Goal: Task Accomplishment & Management: Use online tool/utility

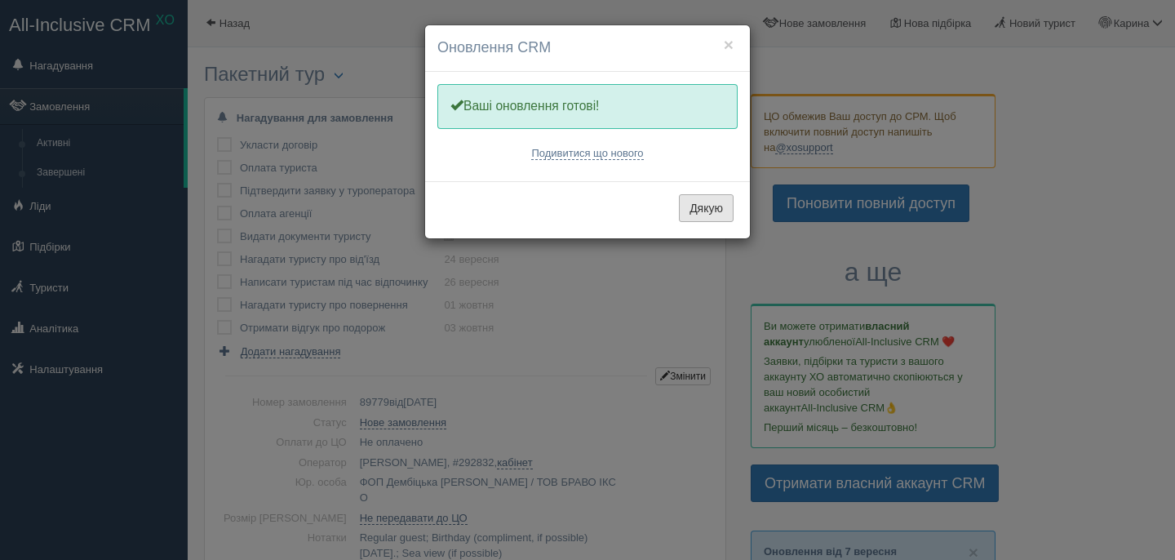
click at [714, 197] on button "Дякую" at bounding box center [706, 208] width 55 height 28
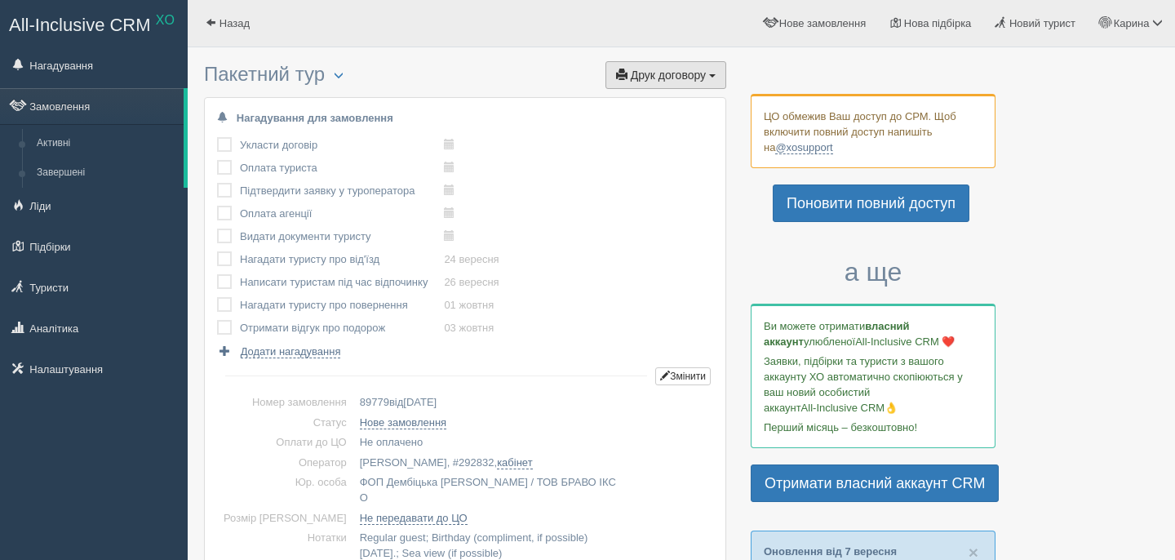
click at [658, 79] on span "Друк договору" at bounding box center [668, 75] width 75 height 13
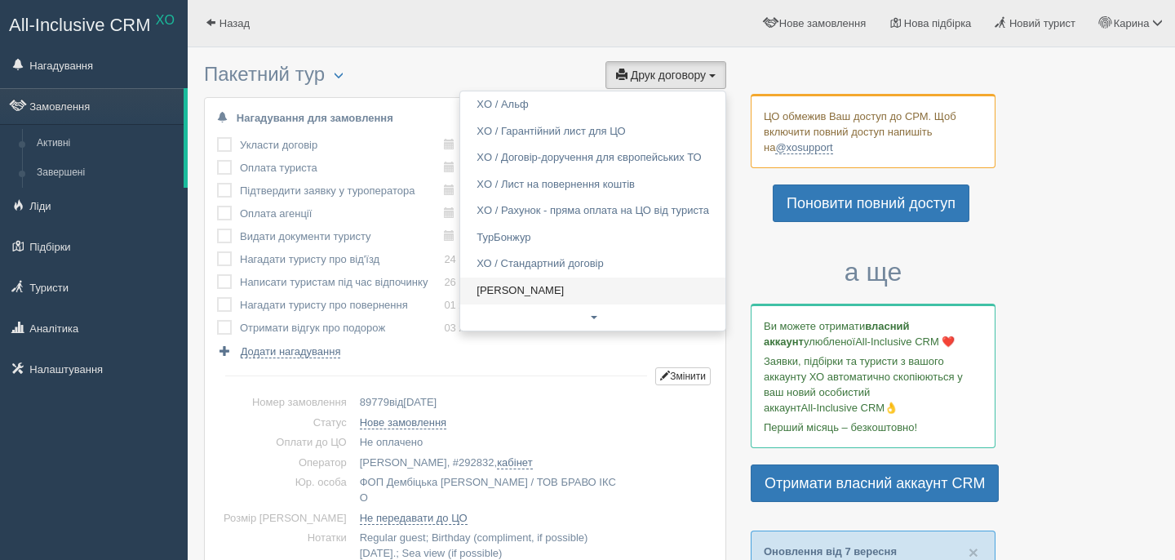
click at [544, 296] on link "[PERSON_NAME]" at bounding box center [592, 290] width 265 height 27
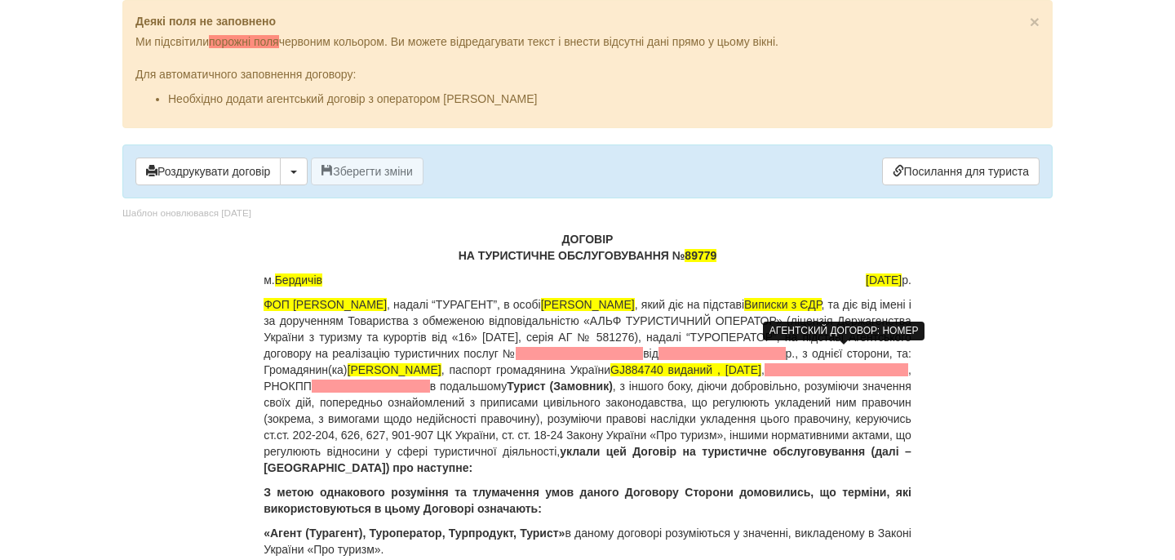
click at [643, 352] on span at bounding box center [579, 353] width 127 height 13
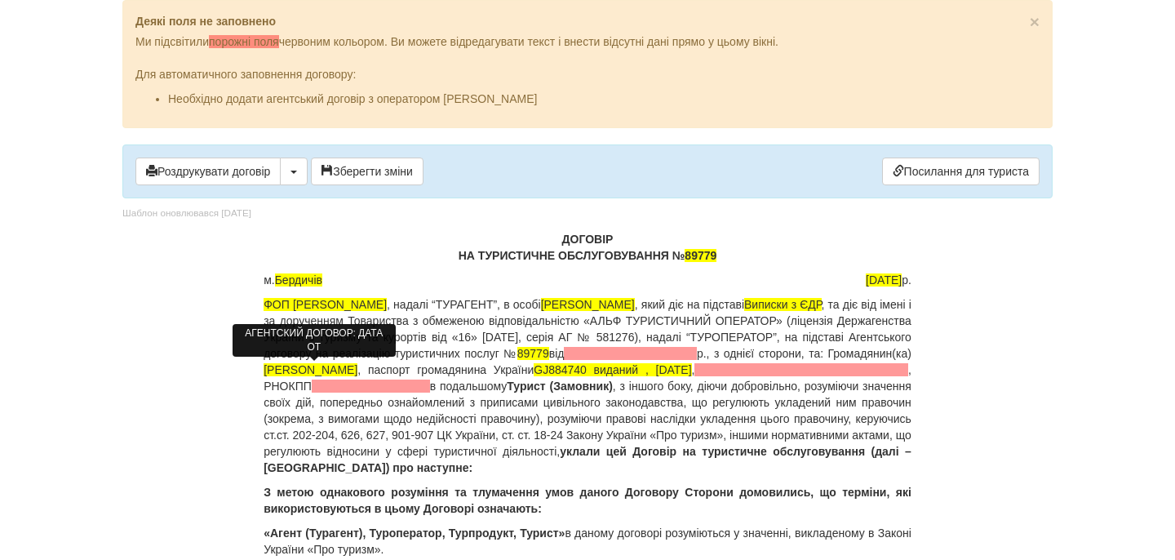
click at [564, 360] on span at bounding box center [630, 353] width 133 height 13
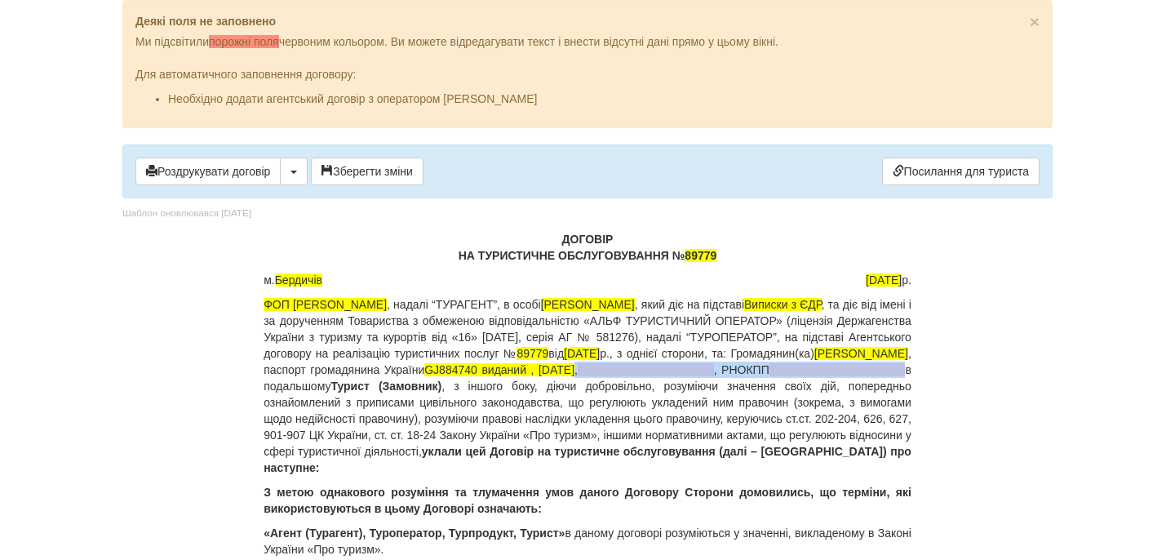
drag, startPoint x: 437, startPoint y: 386, endPoint x: 701, endPoint y: 386, distance: 263.6
click at [701, 386] on p "ФОП Дембіцька Карина Сергіївна , надалі “ТУРАГЕНТ”, в особі Дембіцька Карина Се…" at bounding box center [588, 386] width 648 height 180
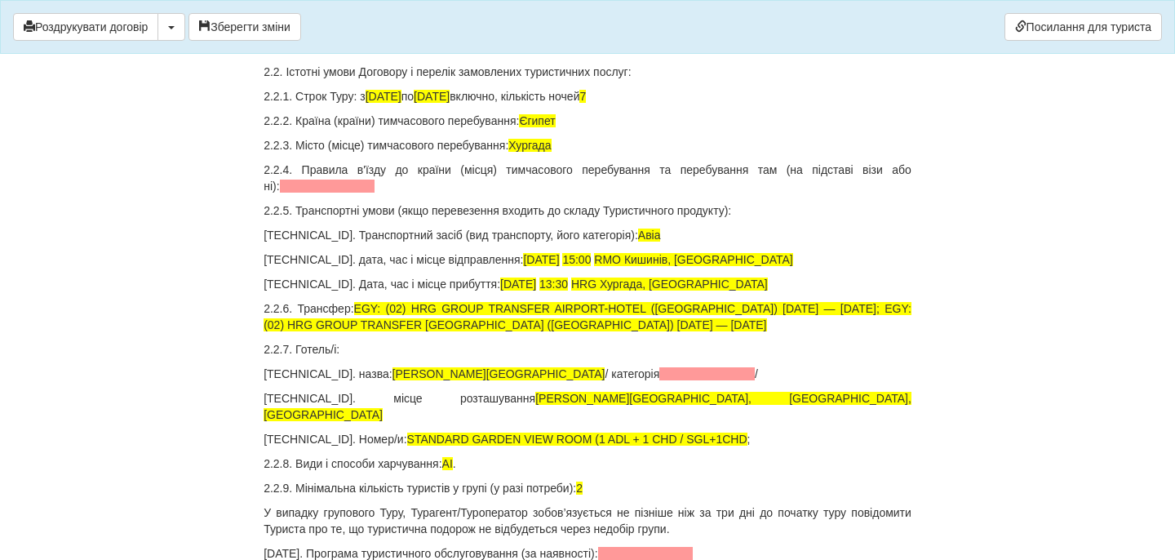
scroll to position [1924, 0]
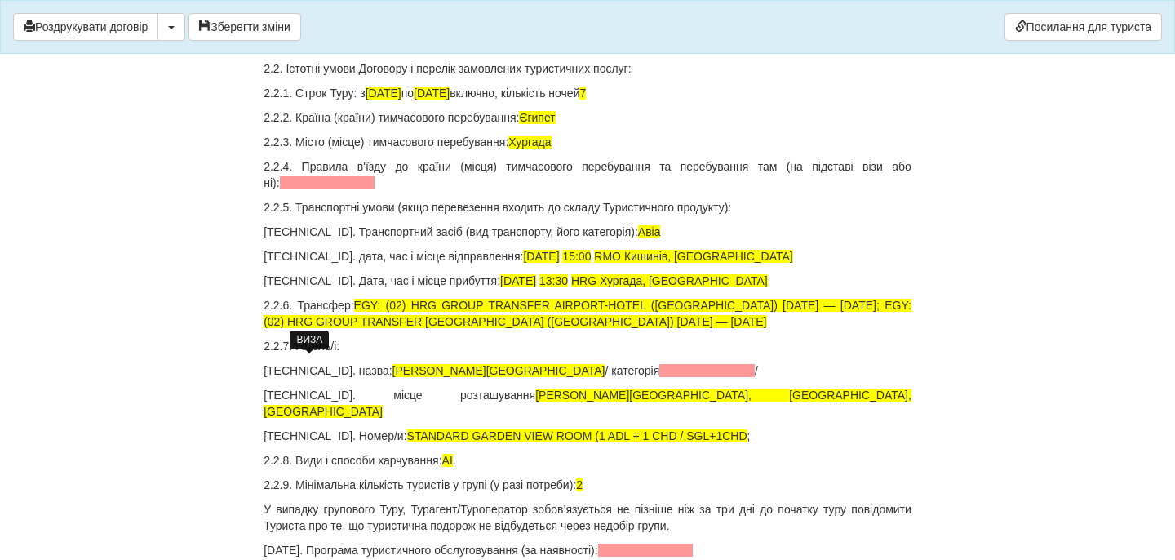
click at [302, 189] on span at bounding box center [327, 182] width 95 height 13
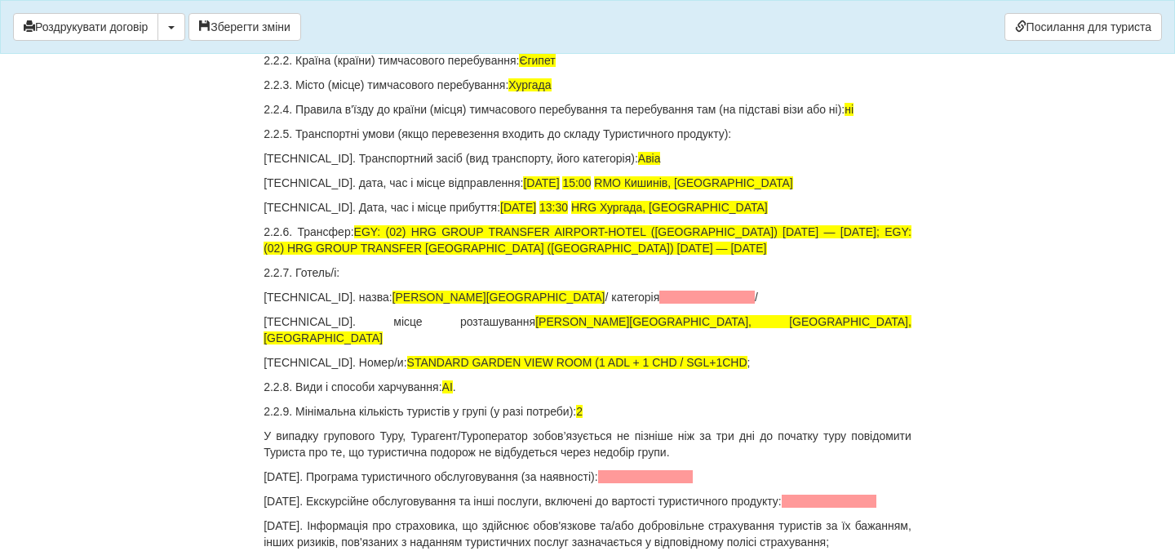
scroll to position [1987, 0]
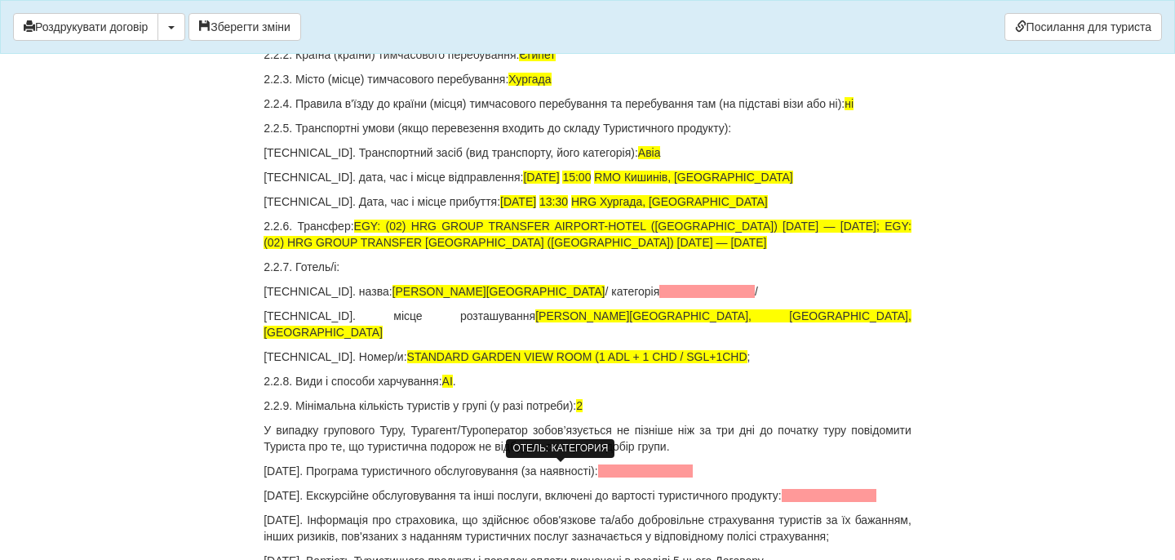
click at [659, 298] on span at bounding box center [706, 291] width 95 height 13
click at [613, 300] on p "2.2.7.1. назва: Moreno SPA & Resort / категорія /" at bounding box center [588, 291] width 648 height 16
drag, startPoint x: 627, startPoint y: 473, endPoint x: 455, endPoint y: 473, distance: 171.4
click at [455, 300] on p "2.2.7.1. назва: Moreno SPA & Resort / категорія /" at bounding box center [588, 291] width 648 height 16
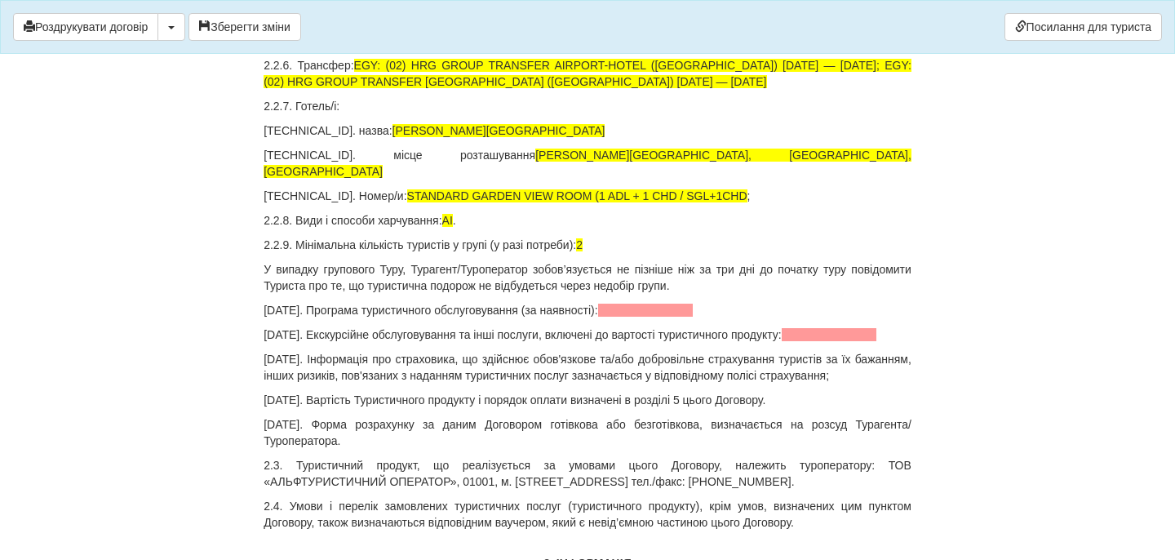
scroll to position [2152, 0]
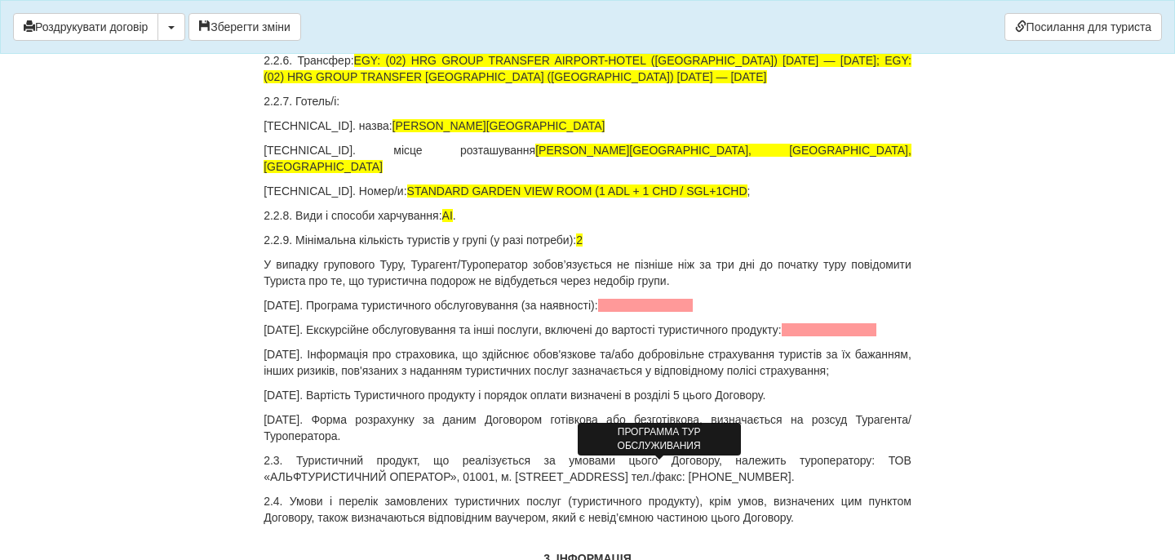
click at [681, 312] on span at bounding box center [645, 305] width 95 height 13
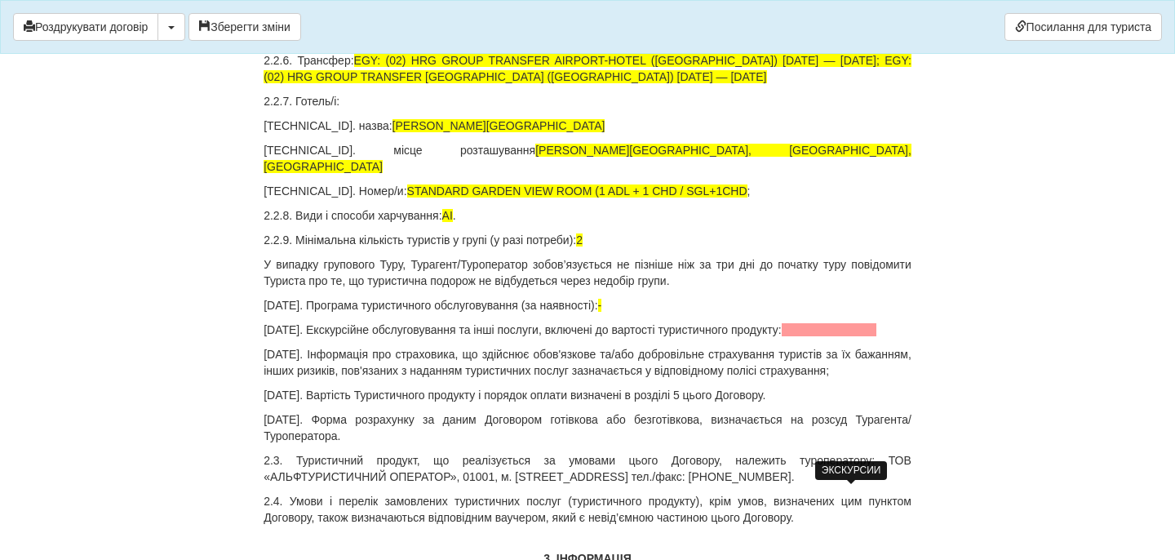
click at [824, 336] on span at bounding box center [829, 329] width 95 height 13
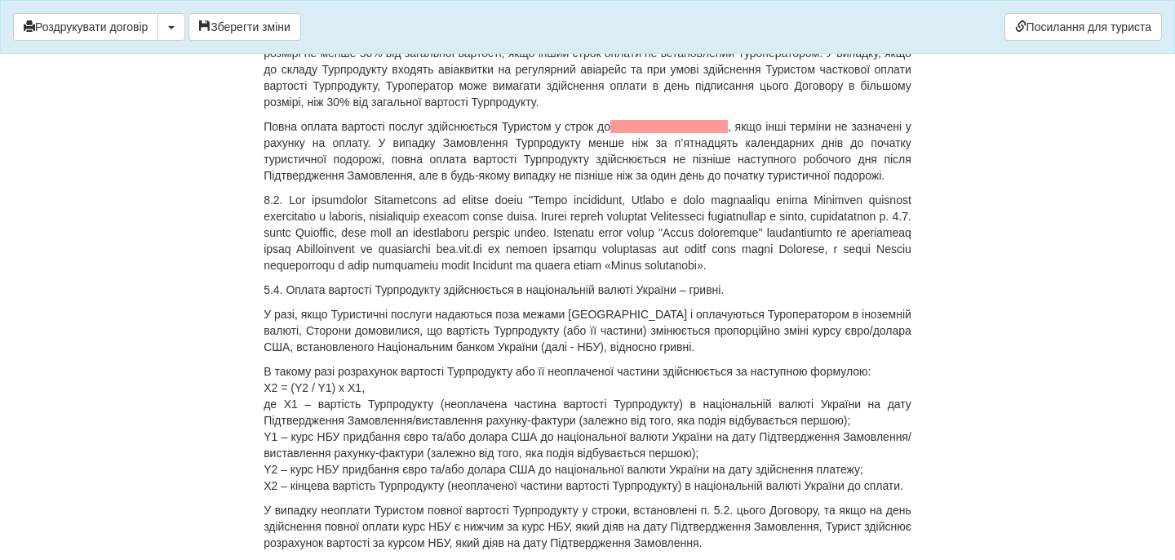
scroll to position [6707, 0]
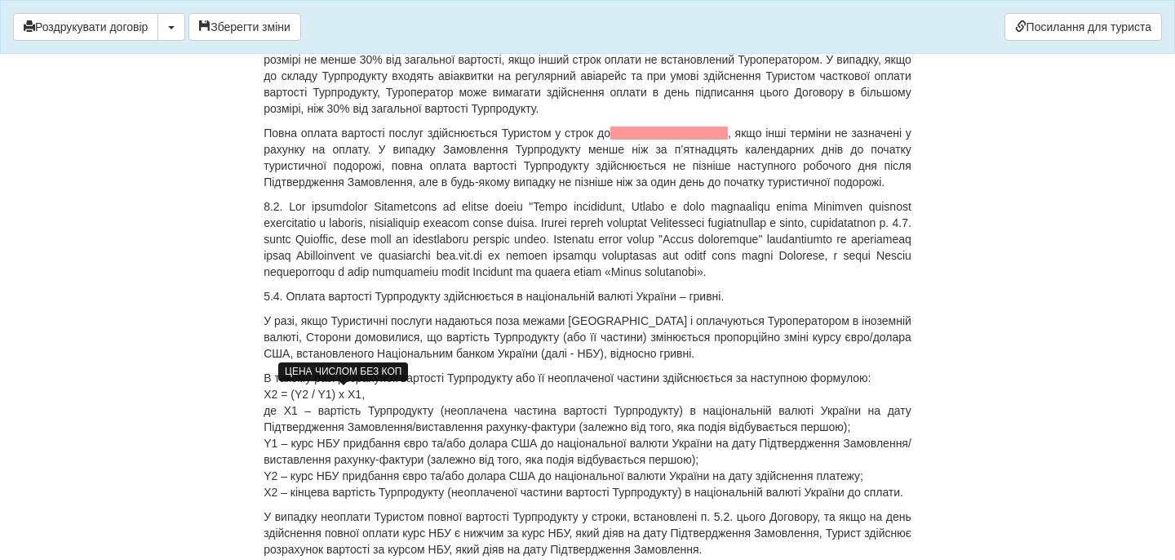
drag, startPoint x: 344, startPoint y: 396, endPoint x: 362, endPoint y: 396, distance: 18.8
click at [353, 9] on span "47 925" at bounding box center [334, 2] width 35 height 13
drag, startPoint x: 471, startPoint y: 398, endPoint x: 611, endPoint y: 402, distance: 140.4
click at [611, 27] on p "5.1. Загальна Вартість Турпродукту (туристичних послуг, туру) за цим Договором …" at bounding box center [588, 2] width 648 height 49
drag, startPoint x: 575, startPoint y: 395, endPoint x: 909, endPoint y: 405, distance: 334.8
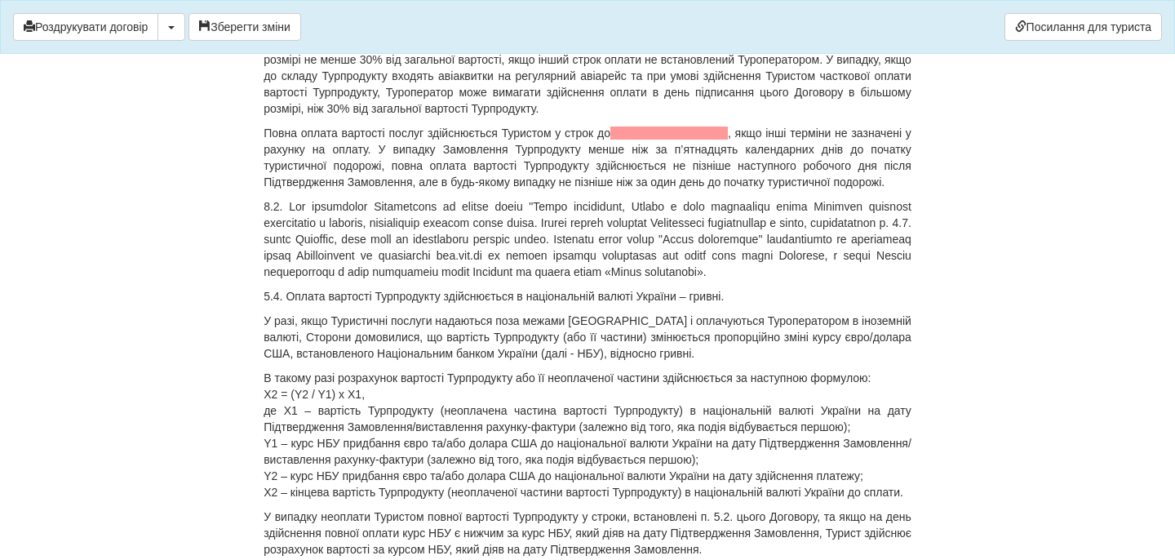
click at [909, 27] on p "5.1. Загальна Вартість Турпродукту (туристичних послуг, туру) за цим Договором …" at bounding box center [588, 2] width 648 height 49
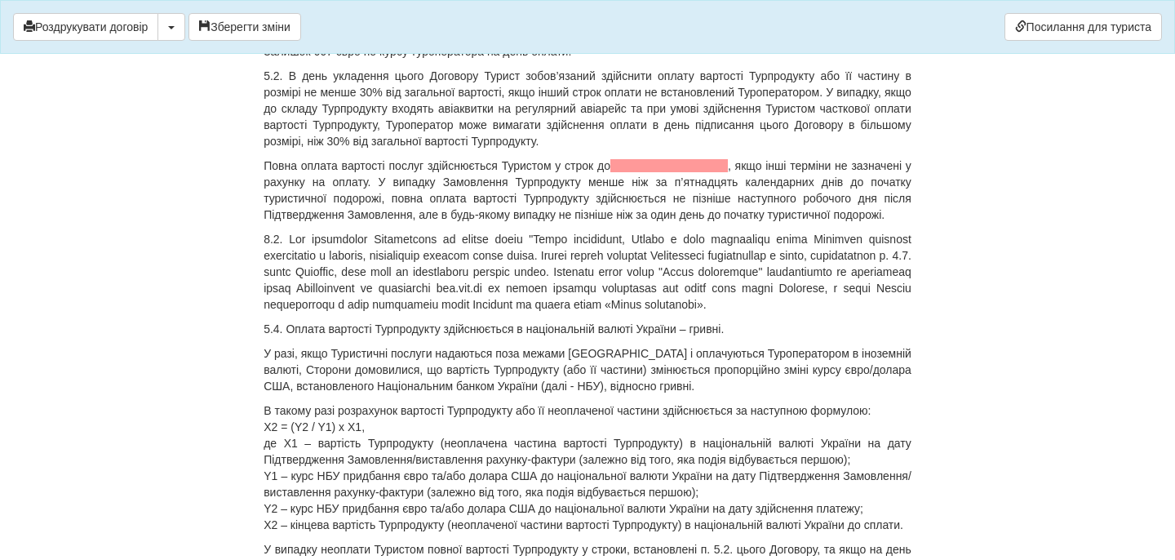
click at [367, 60] on p "Залишок 667 євро по курсу туроператора на день оплати." at bounding box center [588, 51] width 648 height 16
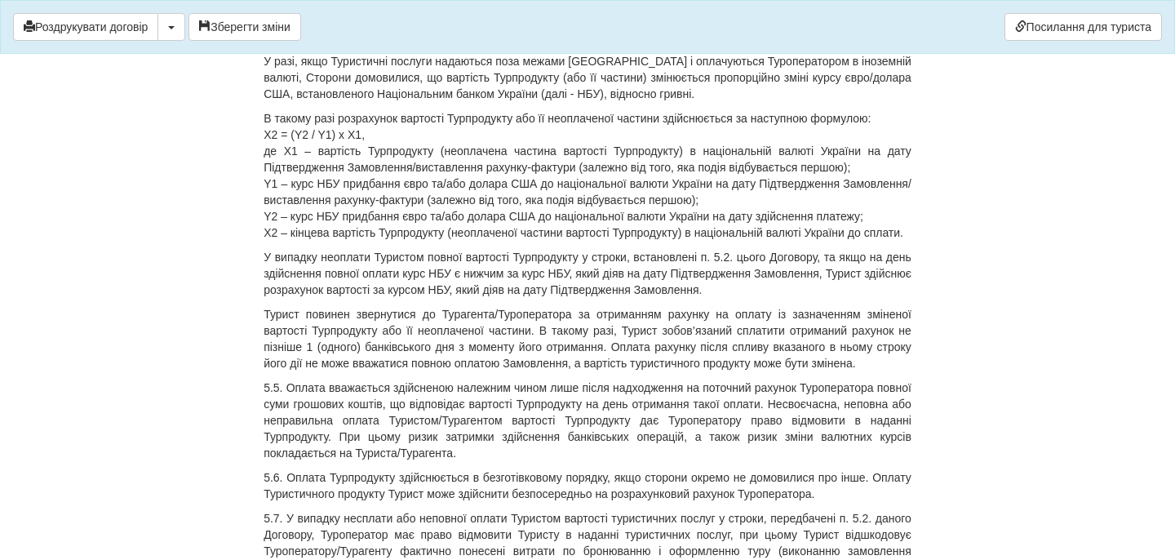
scroll to position [7000, 0]
drag, startPoint x: 568, startPoint y: 266, endPoint x: 725, endPoint y: 259, distance: 156.9
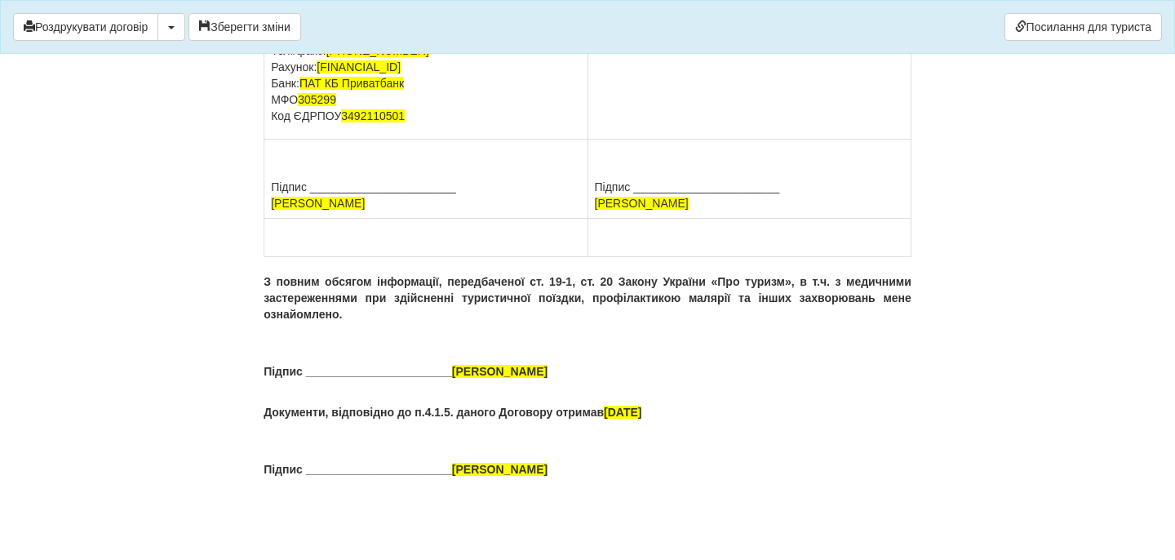
scroll to position [12398, 0]
drag, startPoint x: 744, startPoint y: 191, endPoint x: 601, endPoint y: 194, distance: 143.7
click at [599, 42] on p "ПІБ ФІЯЛКО НАТАЛІЯ ЮРІЇВНА Адреса Паспорт GJ884740 виданий , 04.07.2024 Тел." at bounding box center [749, 9] width 309 height 65
drag, startPoint x: 721, startPoint y: 214, endPoint x: 593, endPoint y: 213, distance: 129.0
click at [593, 140] on td "ТУРИСТ (ЗАМОВНИК): ПІБ ФІЯЛКО НАТАЛІЯ ЮРІЇВНА Паспорт GJ884740 виданий , 04.07.…" at bounding box center [749, 42] width 323 height 193
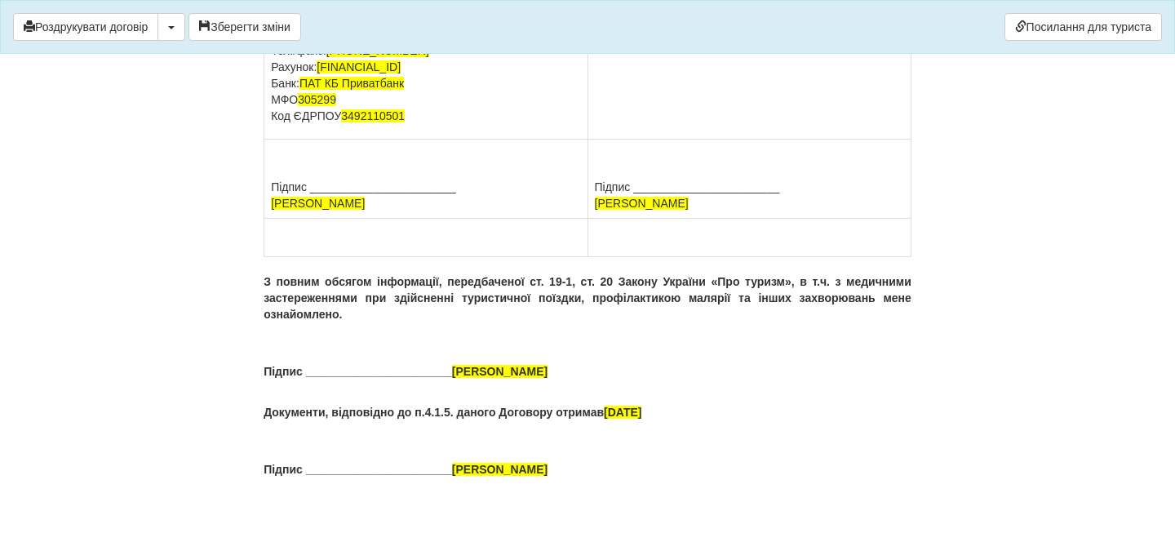
scroll to position [12592, 0]
click at [301, 20] on button "Зберегти зміни" at bounding box center [245, 27] width 113 height 28
click at [145, 24] on button "Роздрукувати договір" at bounding box center [85, 27] width 145 height 28
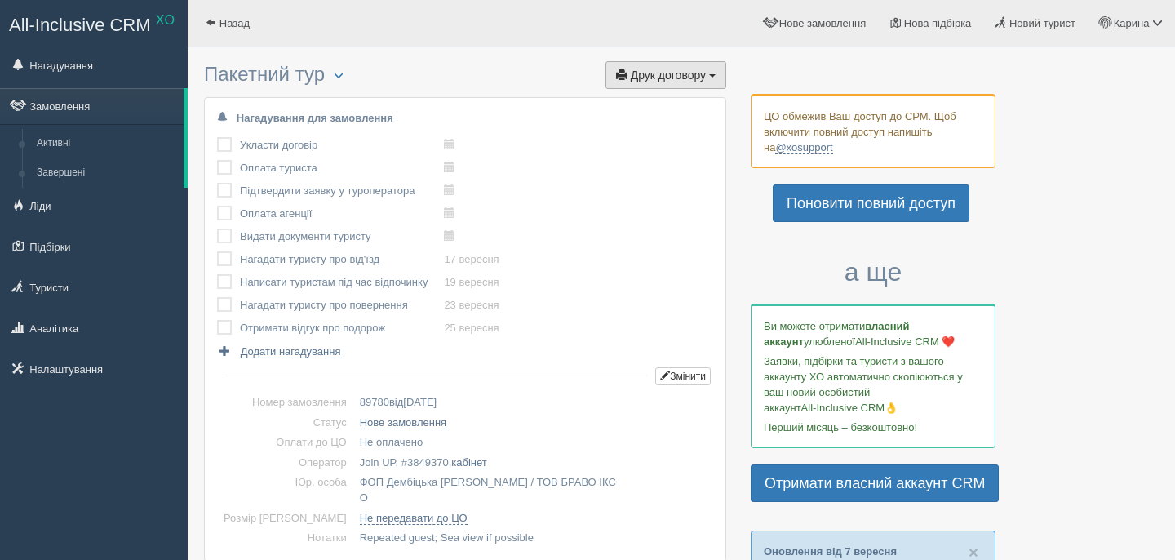
click at [664, 71] on span "Друк договору" at bounding box center [668, 75] width 75 height 13
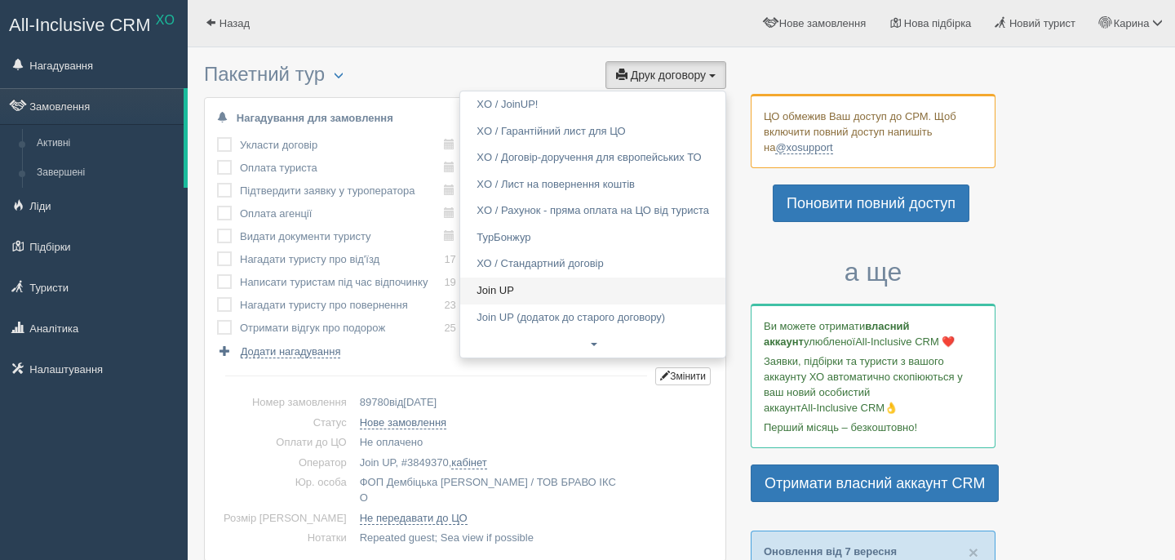
click at [535, 291] on link "Join UP" at bounding box center [592, 290] width 265 height 27
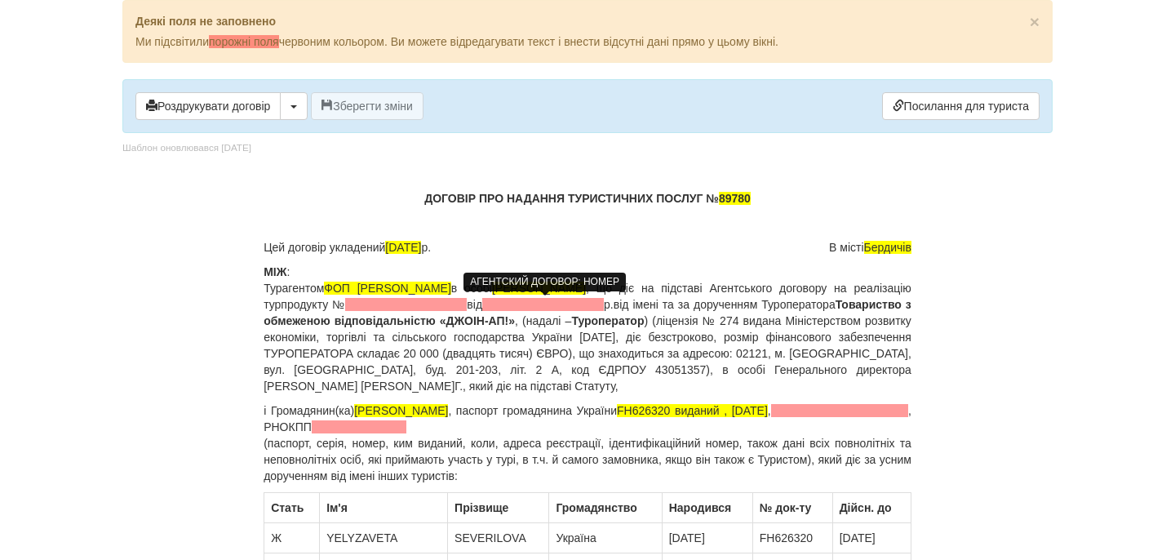
click at [467, 304] on span at bounding box center [406, 304] width 122 height 13
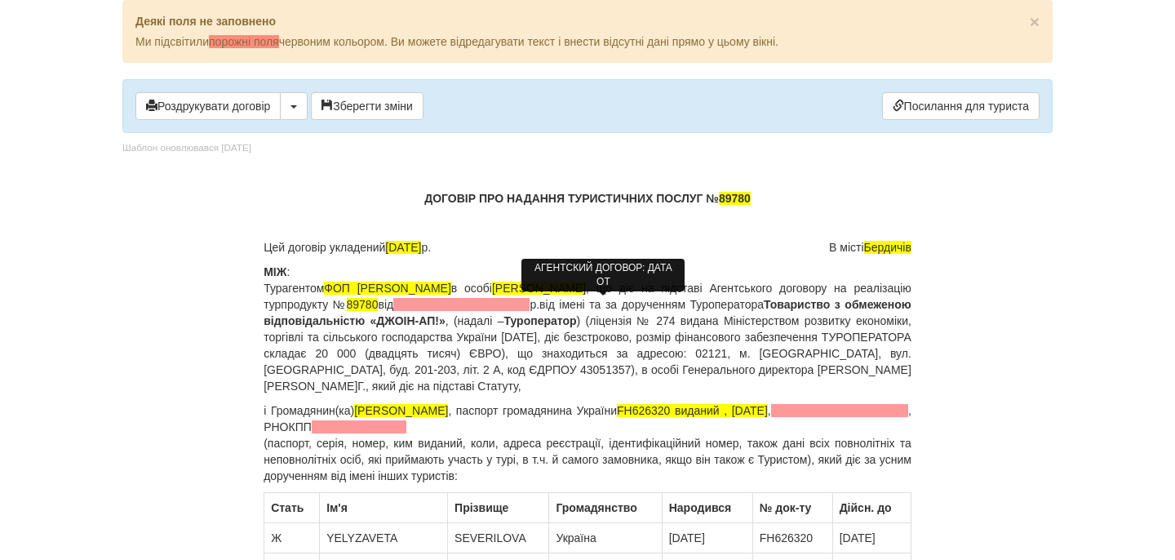
click at [530, 306] on span at bounding box center [461, 304] width 136 height 13
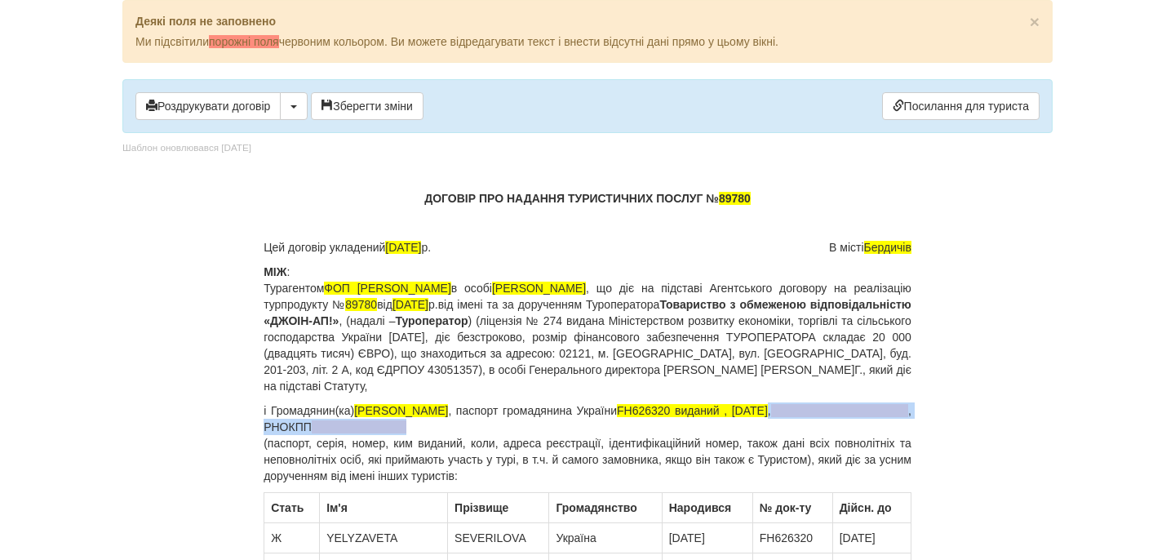
drag, startPoint x: 321, startPoint y: 432, endPoint x: 575, endPoint y: 424, distance: 254.8
click at [575, 428] on p "і Громадянин(ка) СЕВЕРІЛОВА ЄЛИЗАВЕТА АНДРІЇВНА , паспорт громадянина України F…" at bounding box center [588, 443] width 648 height 82
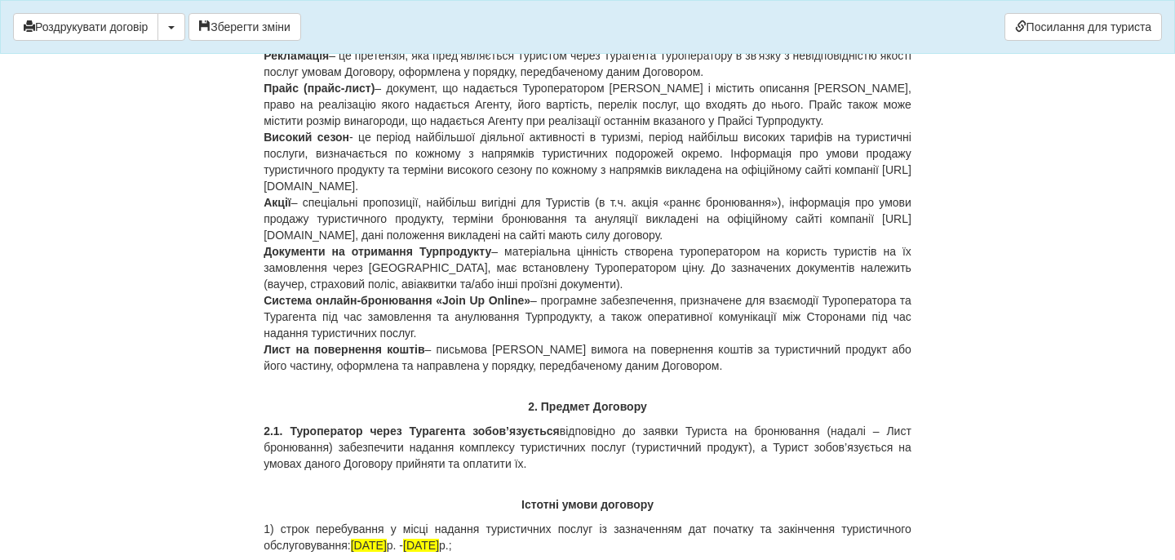
scroll to position [1519, 0]
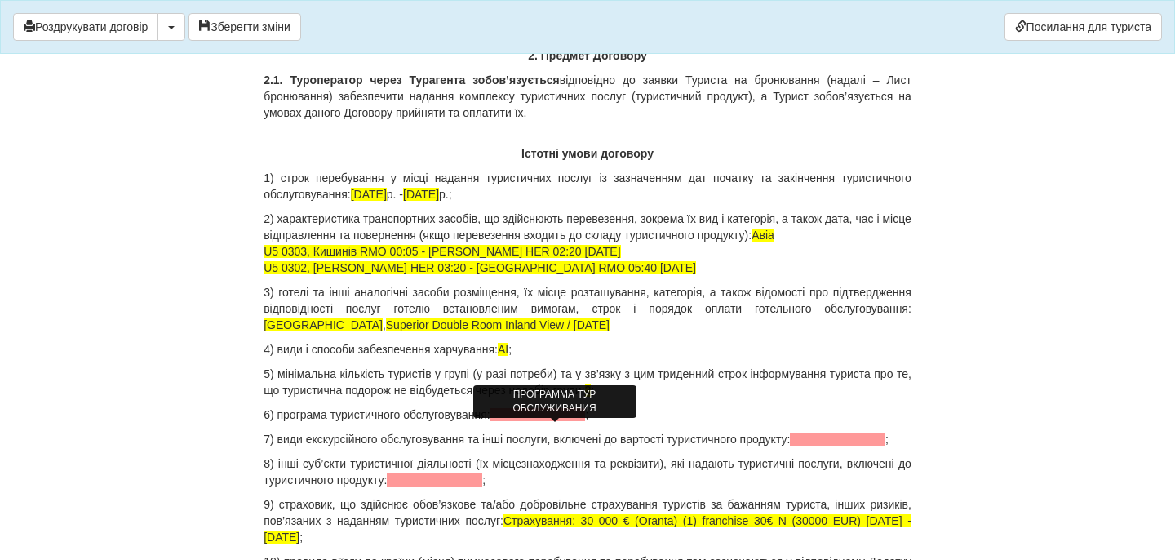
click at [544, 421] on span at bounding box center [538, 414] width 95 height 13
click at [790, 446] on span at bounding box center [837, 439] width 95 height 13
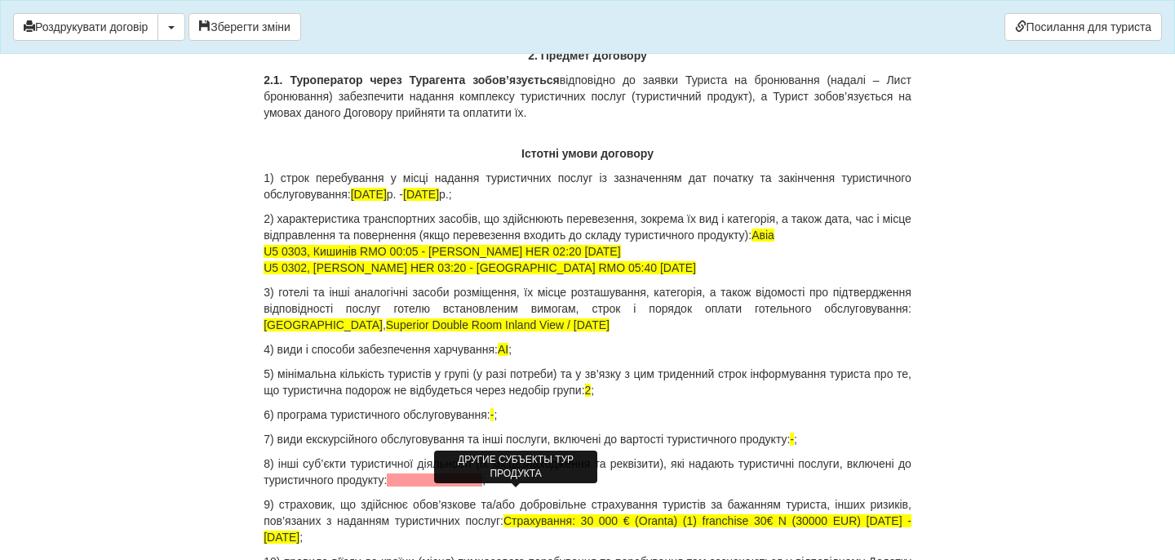
click at [482, 486] on span at bounding box center [434, 479] width 95 height 13
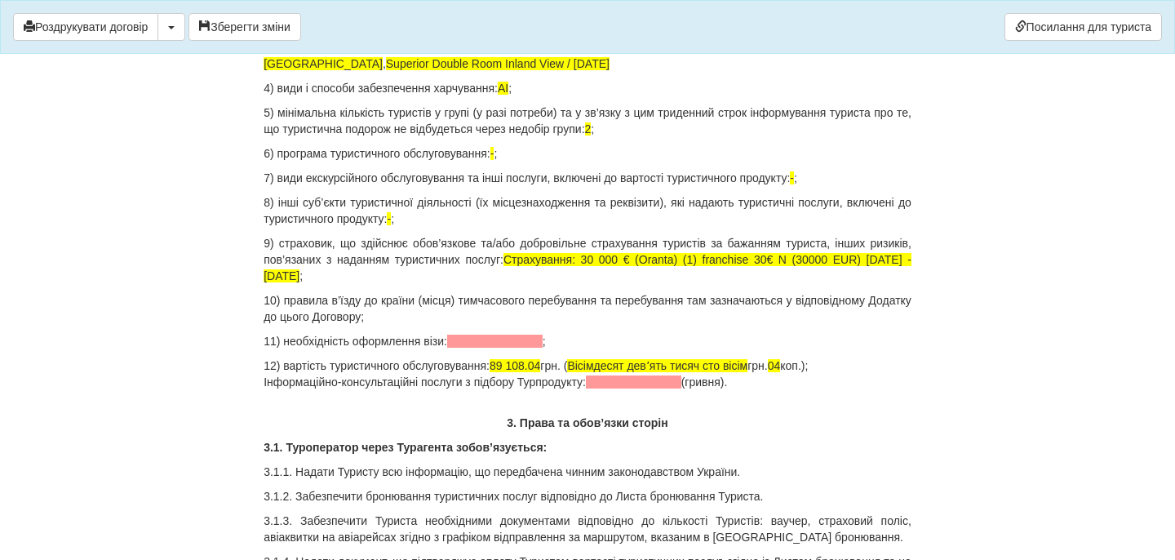
scroll to position [1782, 0]
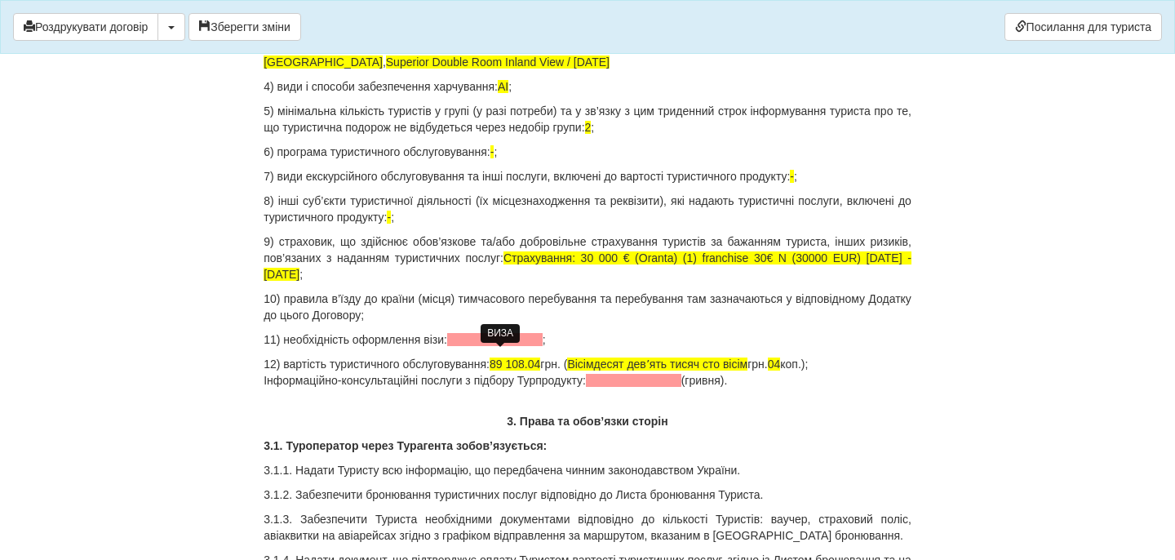
click at [485, 346] on span at bounding box center [494, 339] width 95 height 13
drag, startPoint x: 510, startPoint y: 379, endPoint x: 559, endPoint y: 375, distance: 49.1
click at [559, 376] on p "12) вартість туристичного обслуговування: 89 108.04 грн. ( Вісімдесят девʼять т…" at bounding box center [588, 372] width 648 height 33
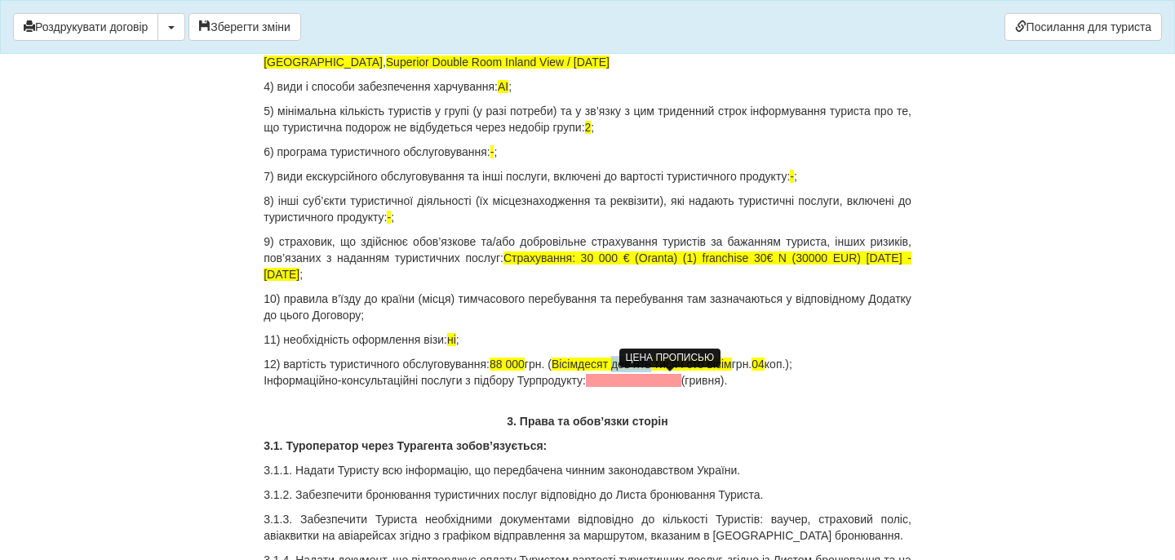
drag, startPoint x: 640, startPoint y: 381, endPoint x: 675, endPoint y: 381, distance: 35.1
click at [677, 371] on span "Вісімдесят девʼять тисяч сто вісім" at bounding box center [642, 363] width 180 height 13
drag, startPoint x: 703, startPoint y: 380, endPoint x: 749, endPoint y: 381, distance: 46.5
click at [749, 381] on p "12) вартість туристичного обслуговування: 88 000 грн. ( Вісімдесят вісім тисяч …" at bounding box center [588, 372] width 648 height 33
click at [702, 371] on span "04" at bounding box center [695, 363] width 13 height 13
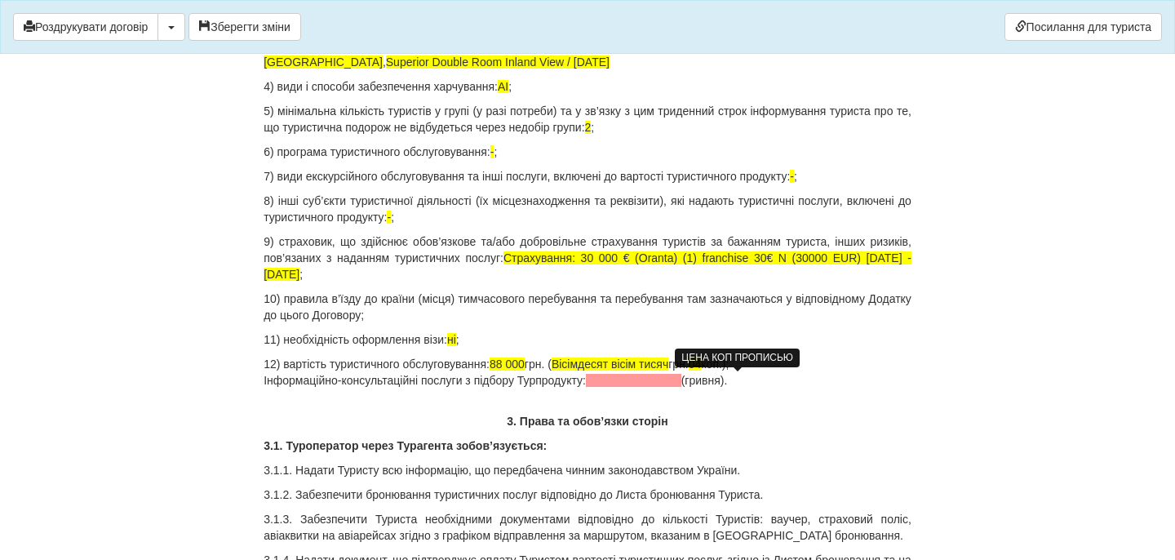
click at [702, 371] on span "04" at bounding box center [695, 363] width 13 height 13
click at [786, 381] on p "12) вартість туристичного обслуговування: 88 000 грн. ( Вісімдесят вісім тисяч …" at bounding box center [588, 372] width 648 height 33
drag, startPoint x: 774, startPoint y: 419, endPoint x: 249, endPoint y: 418, distance: 524.8
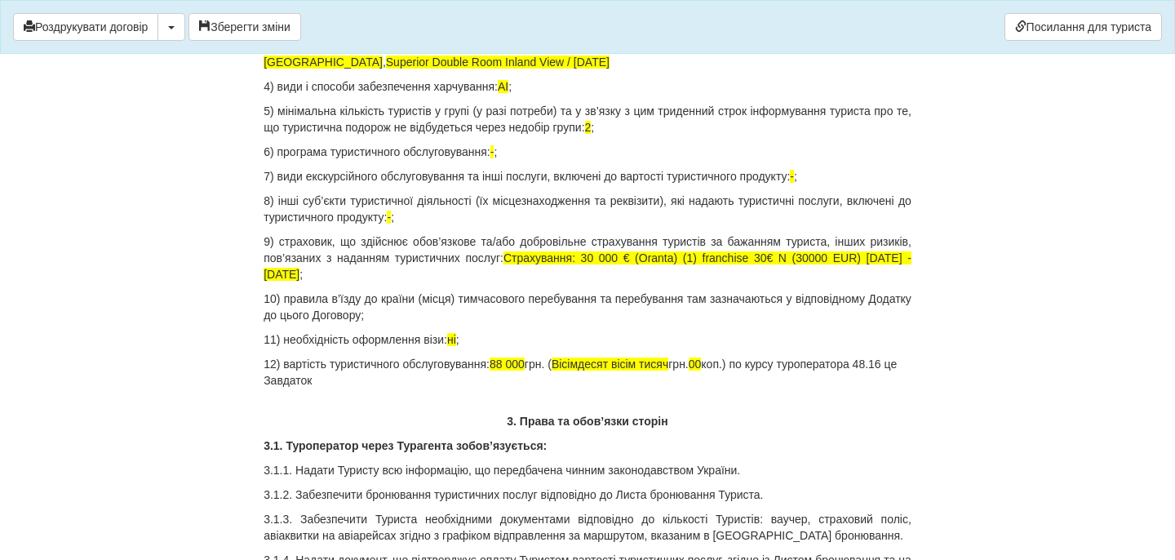
click at [346, 388] on p "12) вартість туристичного обслуговування: 88 000 грн. ( Вісімдесят вісім тисяч …" at bounding box center [588, 372] width 648 height 33
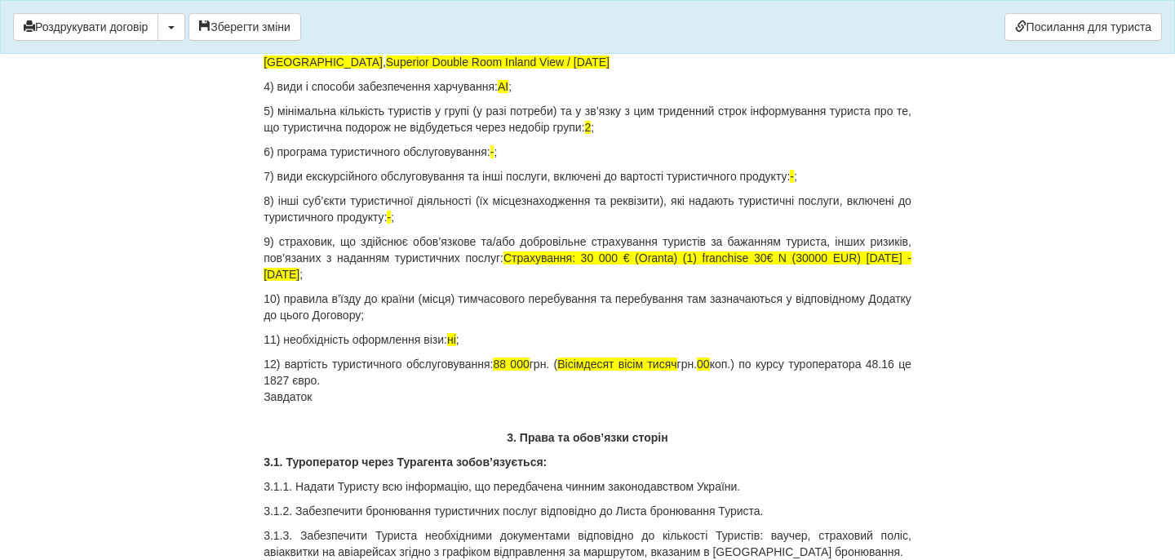
click at [342, 402] on p "12) вартість туристичного обслуговування: 88 000 грн. ( Вісімдесят вісім тисяч …" at bounding box center [588, 380] width 648 height 49
click at [342, 405] on p "12) вартість туристичного обслуговування: 88 000 грн. ( Вісімдесят вісім тисяч …" at bounding box center [588, 380] width 648 height 49
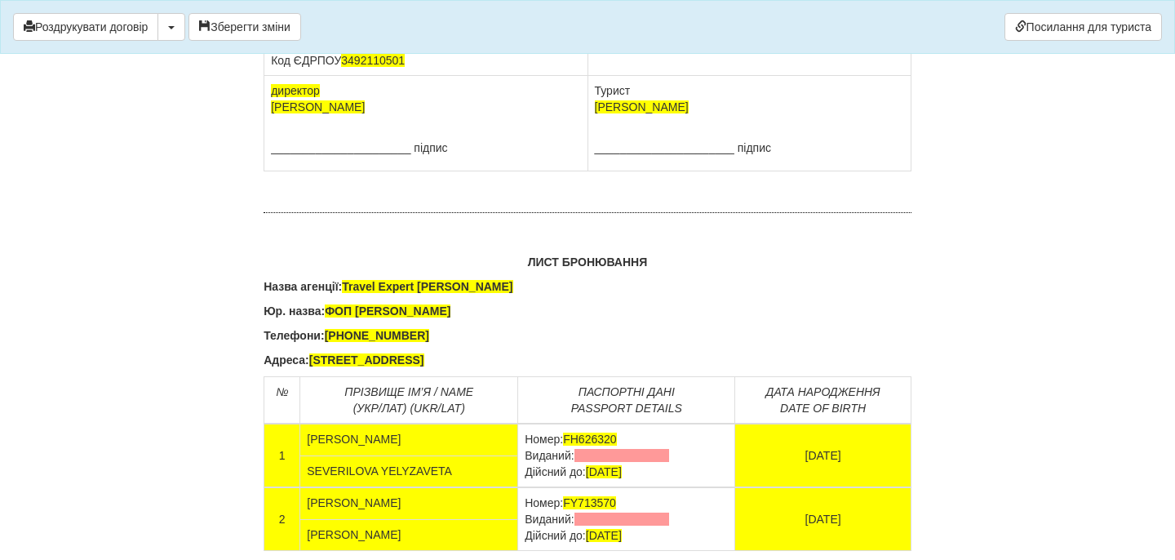
scroll to position [10432, 0]
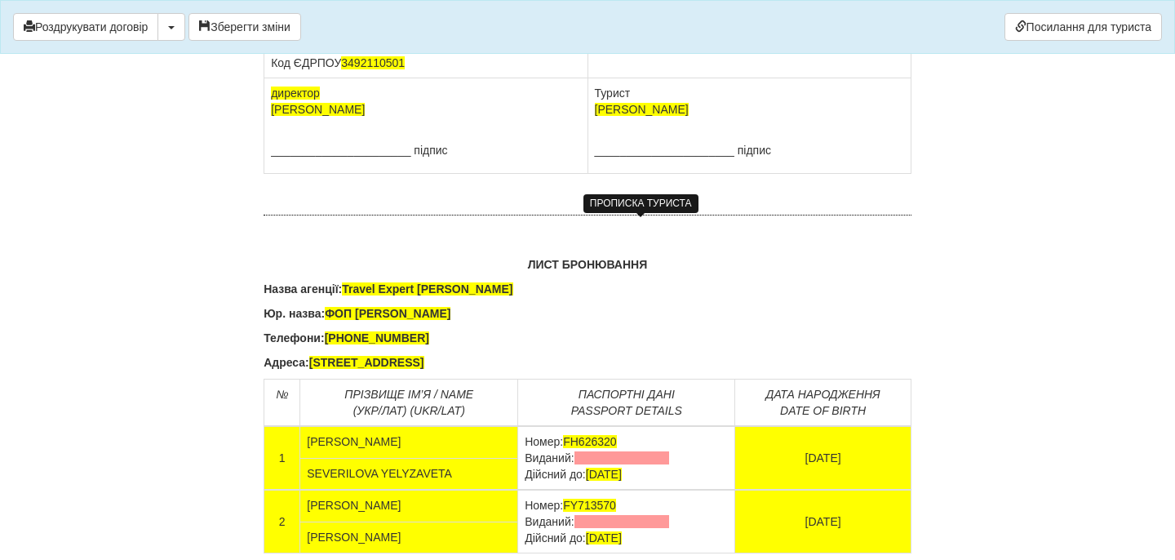
drag, startPoint x: 696, startPoint y: 262, endPoint x: 591, endPoint y: 243, distance: 106.9
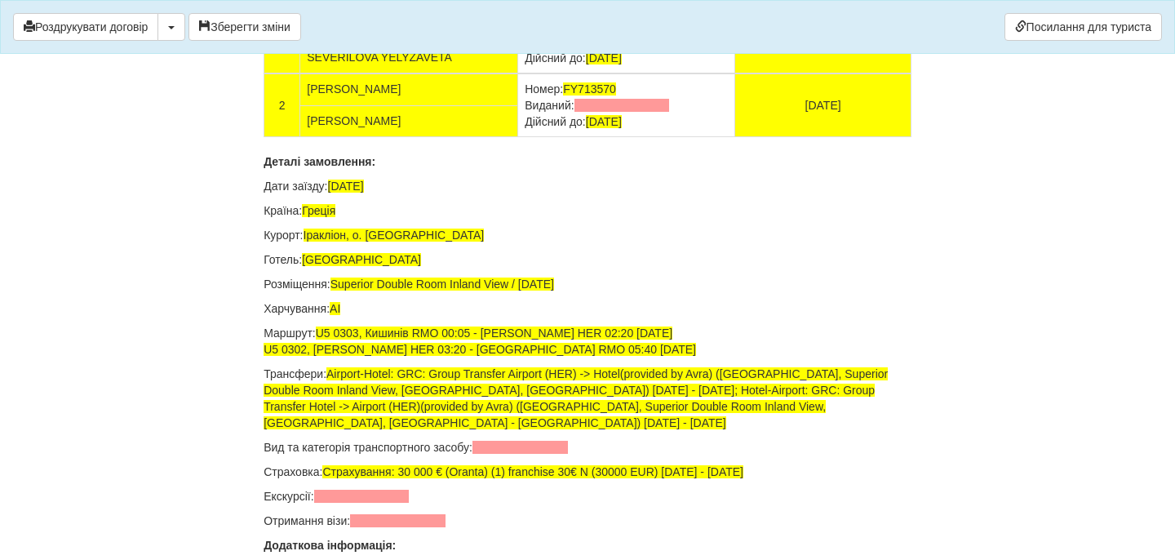
scroll to position [10864, 0]
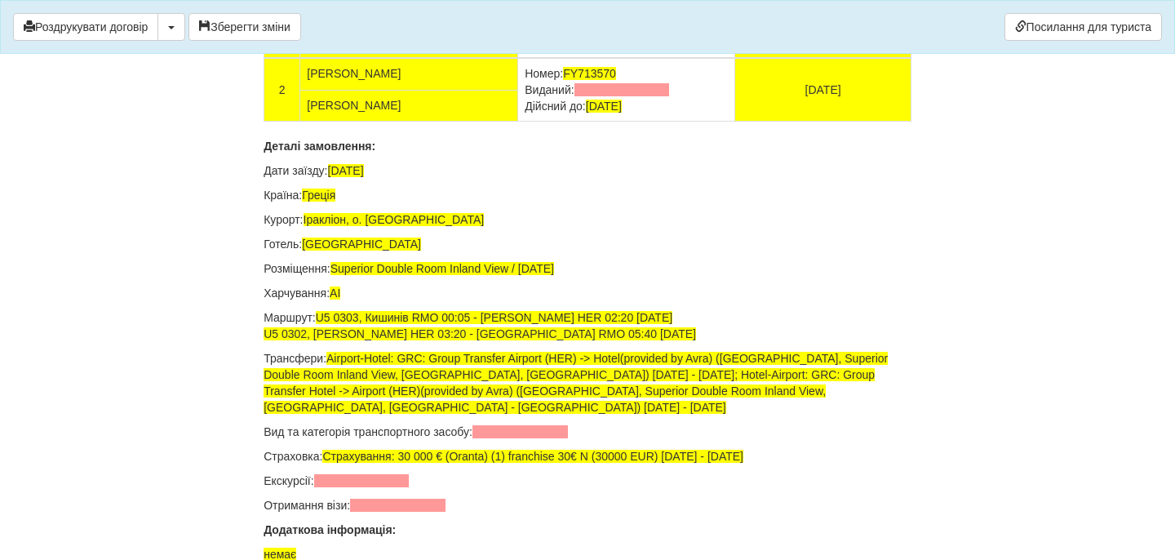
drag, startPoint x: 719, startPoint y: 335, endPoint x: 569, endPoint y: 335, distance: 150.2
click at [568, 58] on td "Номер: FH626320 Виданий: Дійсний до: 23.08.2027" at bounding box center [626, 26] width 217 height 64
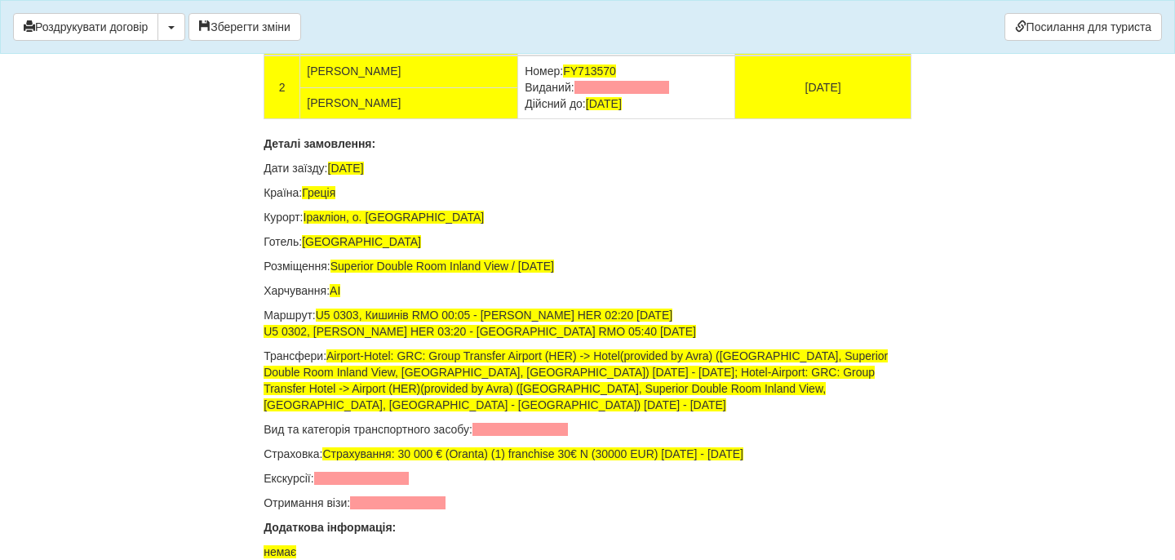
drag, startPoint x: 725, startPoint y: 397, endPoint x: 567, endPoint y: 401, distance: 157.6
click at [567, 119] on td "Номер: FY713570 Виданий: Дійсний до: 04.03.2030" at bounding box center [626, 87] width 217 height 64
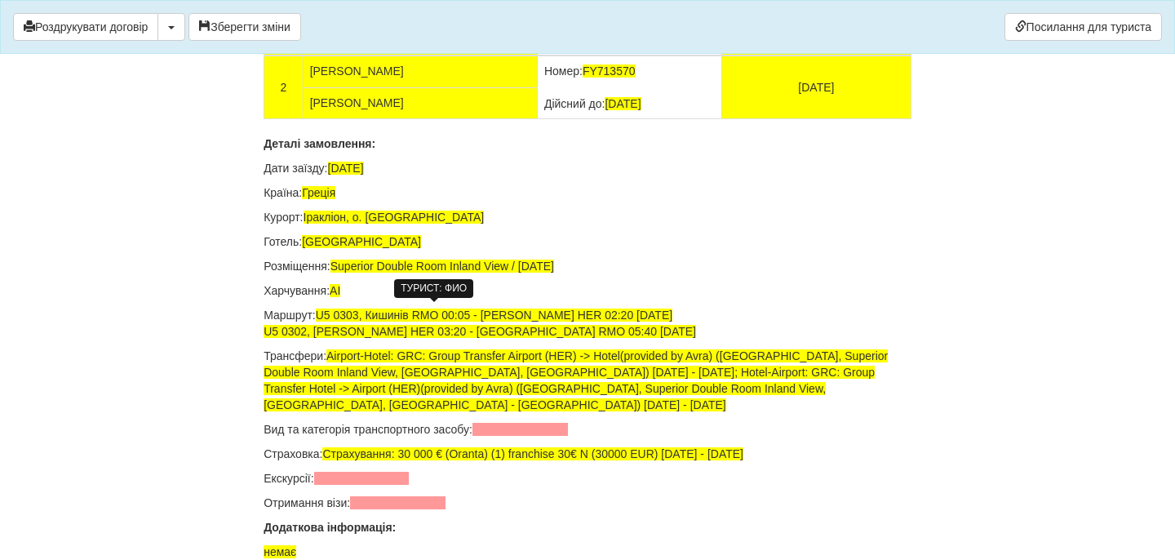
drag, startPoint x: 513, startPoint y: 321, endPoint x: 308, endPoint y: 321, distance: 205.7
click at [307, 25] on td "СЕВЕРІЛОВА ЄЛИЗАВЕТА АНДРІЇВНА" at bounding box center [420, 9] width 234 height 31
drag, startPoint x: 404, startPoint y: 384, endPoint x: 305, endPoint y: 384, distance: 98.8
click at [305, 87] on td "KICHENKO ANNA" at bounding box center [420, 71] width 234 height 32
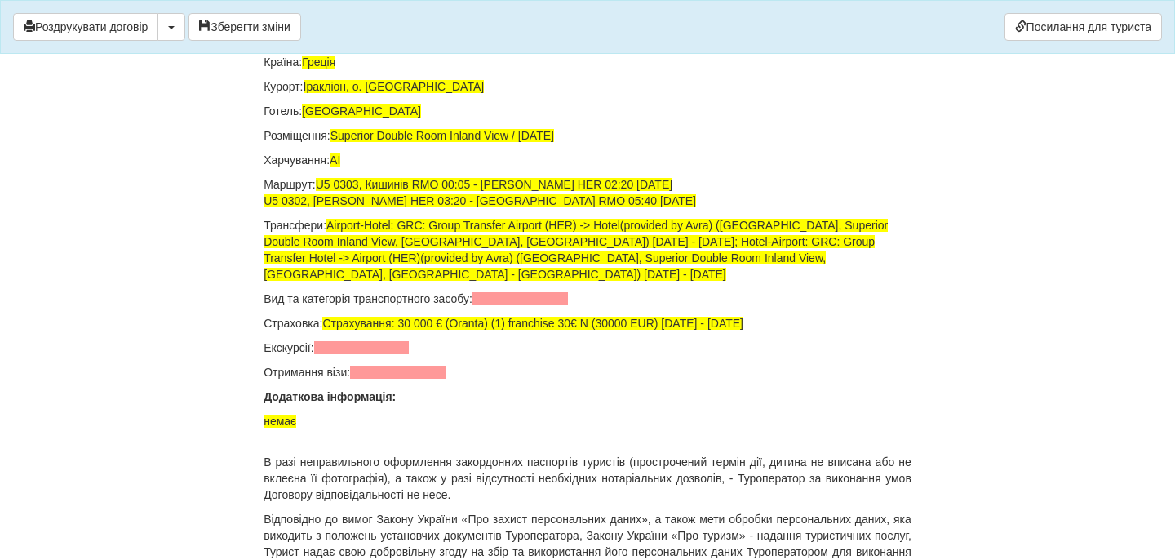
scroll to position [11121, 0]
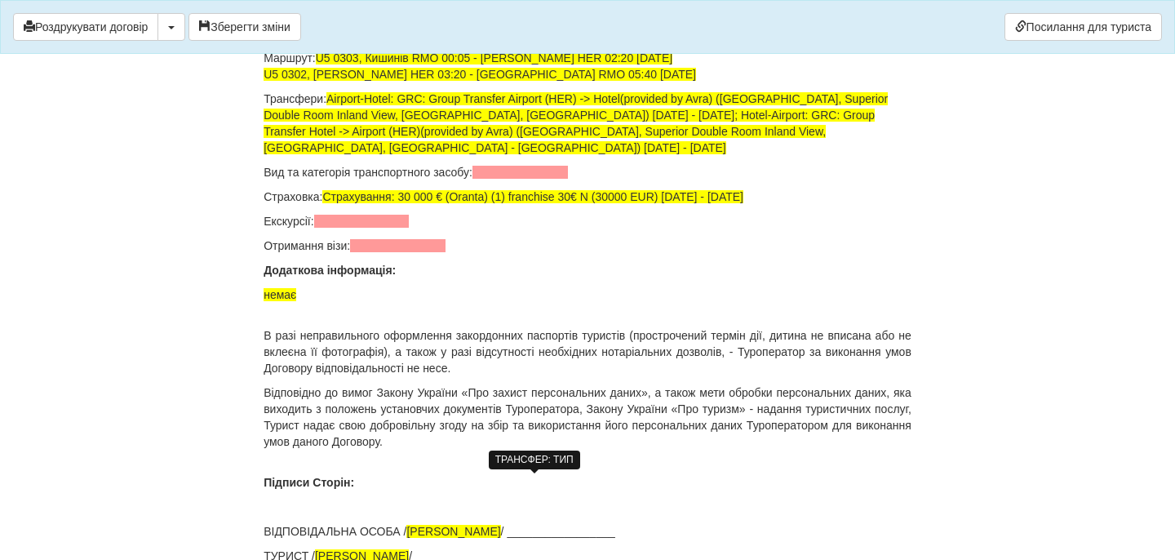
click at [547, 179] on span at bounding box center [520, 172] width 95 height 13
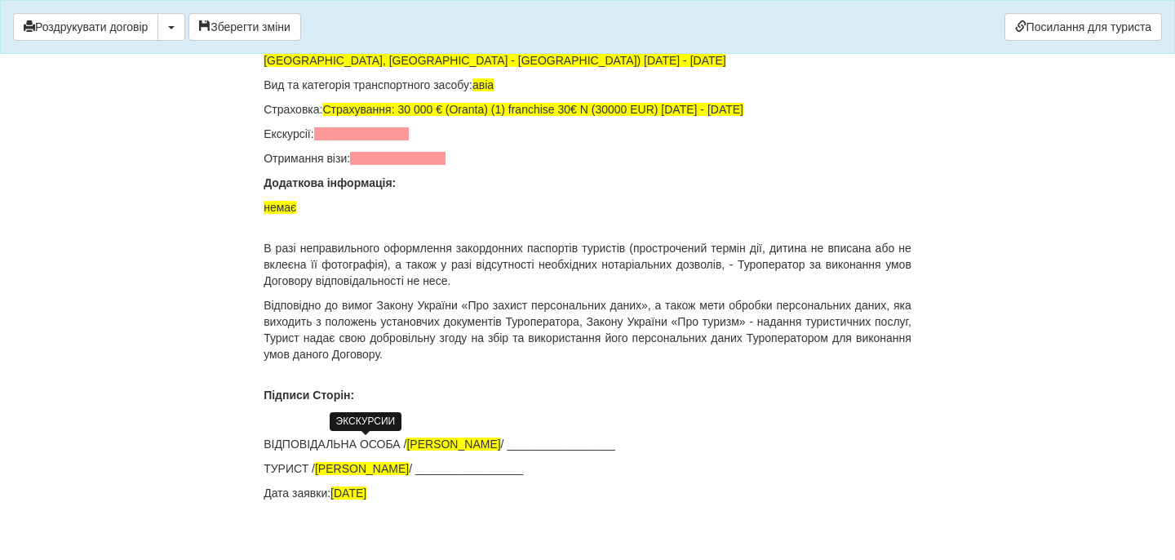
click at [393, 140] on span at bounding box center [361, 133] width 95 height 13
click at [381, 165] on span at bounding box center [397, 158] width 95 height 13
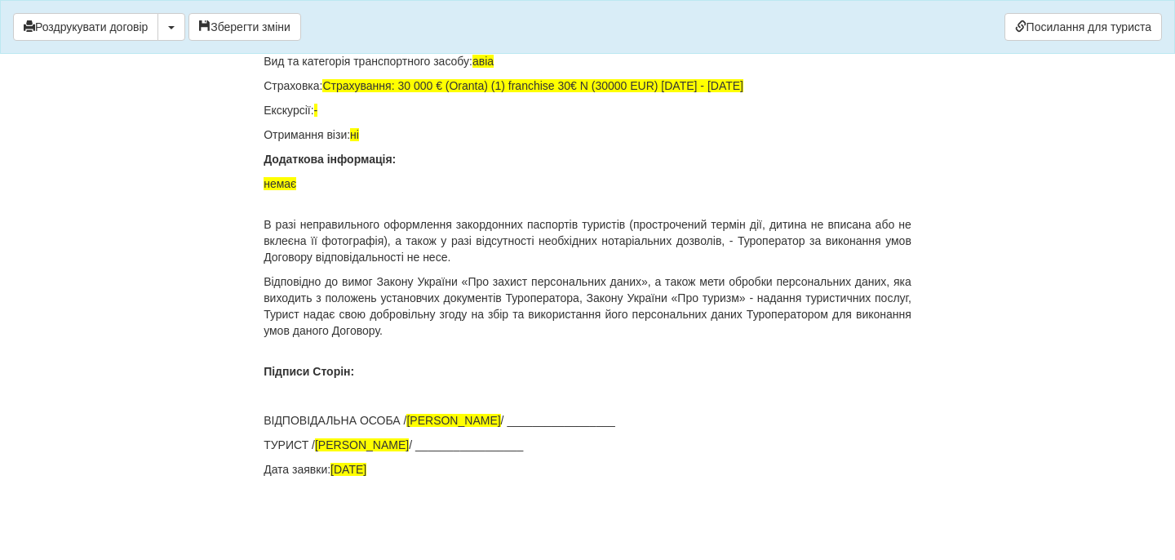
scroll to position [11542, 0]
click at [297, 29] on button "Зберегти зміни" at bounding box center [245, 27] width 113 height 28
click at [131, 25] on button "Роздрукувати договір" at bounding box center [85, 27] width 145 height 28
